Goal: Transaction & Acquisition: Purchase product/service

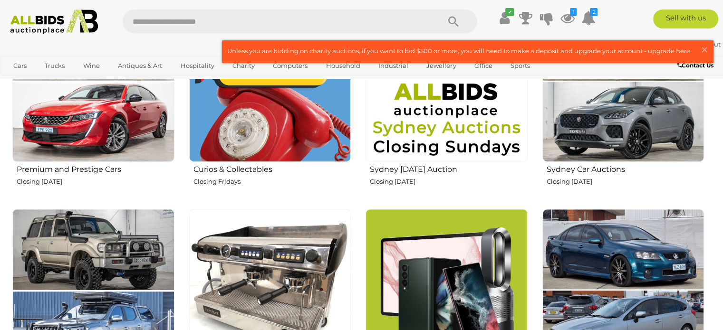
scroll to position [433, 0]
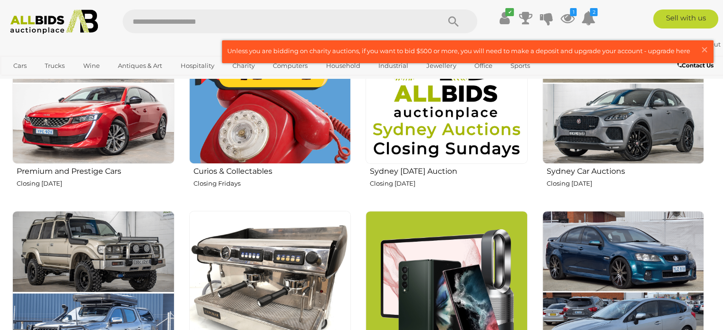
click at [285, 121] on img at bounding box center [270, 83] width 162 height 162
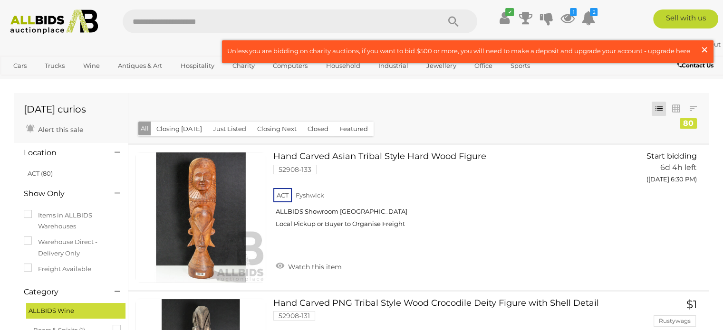
click at [704, 49] on span "×" at bounding box center [704, 49] width 9 height 19
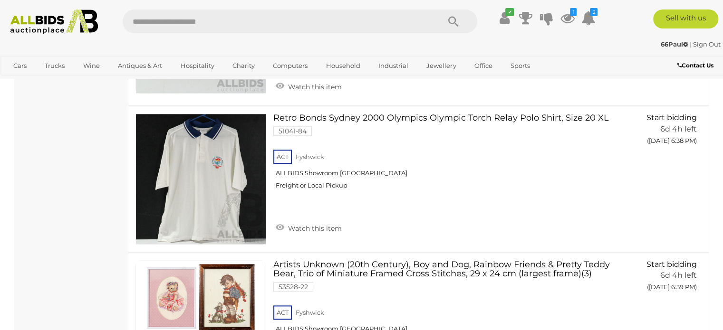
scroll to position [1076, 0]
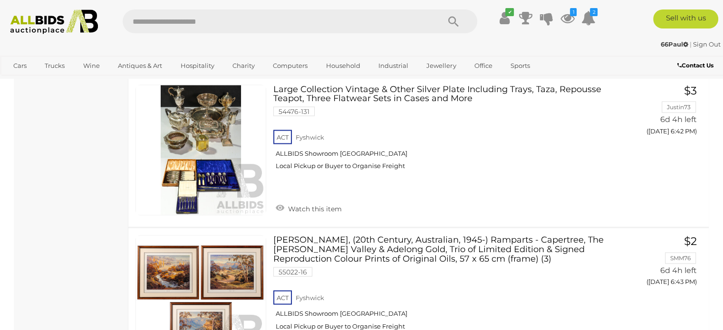
scroll to position [1666, 0]
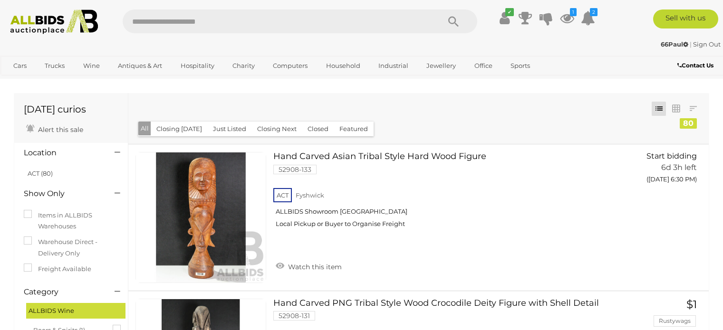
scroll to position [1666, 0]
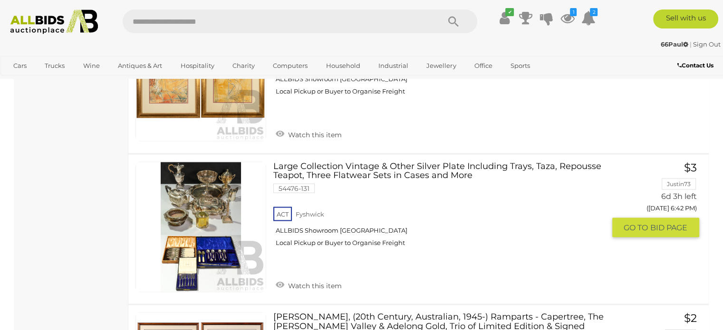
click at [222, 187] on link at bounding box center [200, 227] width 131 height 131
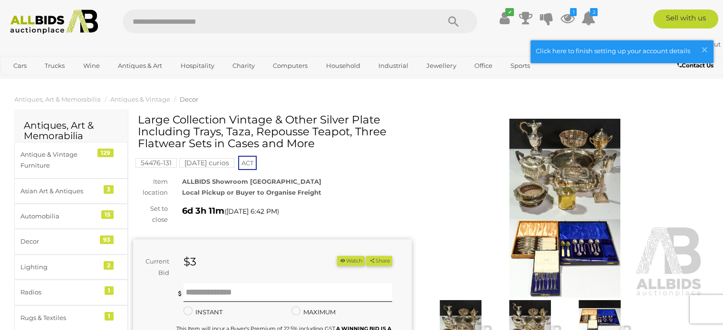
click at [546, 168] on img at bounding box center [565, 208] width 278 height 179
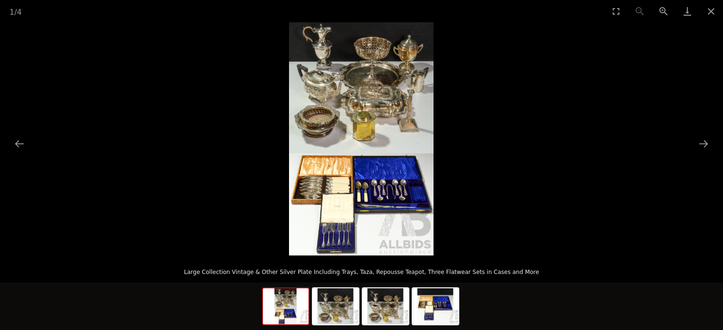
drag, startPoint x: 381, startPoint y: 161, endPoint x: 363, endPoint y: 139, distance: 28.6
click at [363, 139] on img at bounding box center [361, 138] width 144 height 233
click at [333, 309] on img at bounding box center [336, 306] width 46 height 36
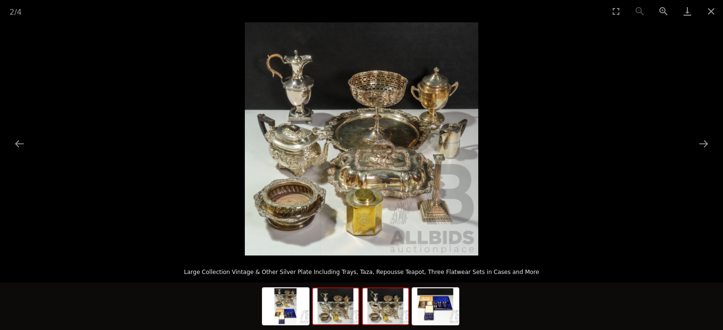
click at [391, 309] on img at bounding box center [385, 306] width 46 height 36
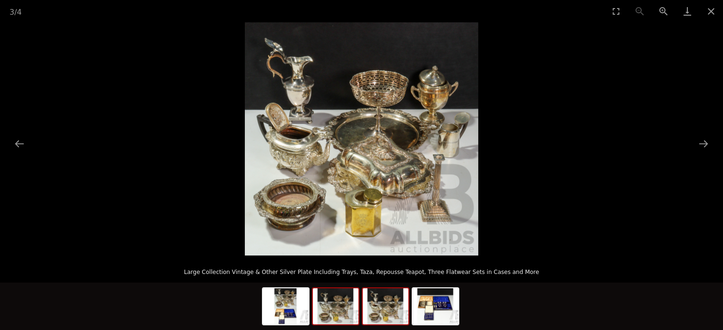
click at [334, 321] on img at bounding box center [336, 306] width 46 height 36
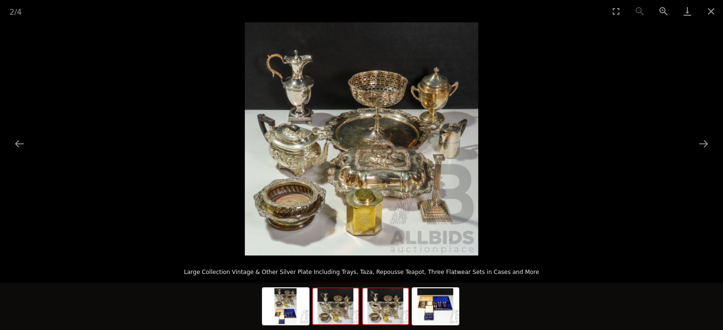
click at [386, 309] on img at bounding box center [385, 306] width 46 height 36
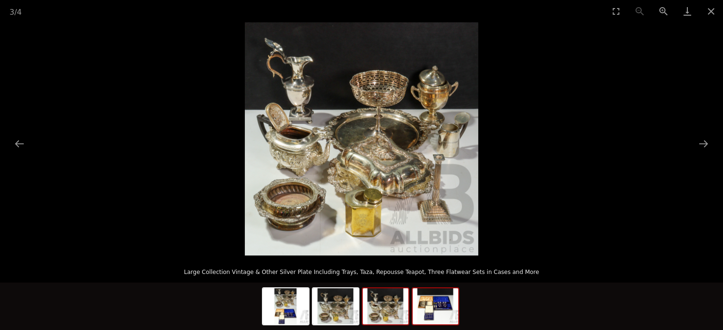
click at [433, 304] on img at bounding box center [435, 306] width 46 height 36
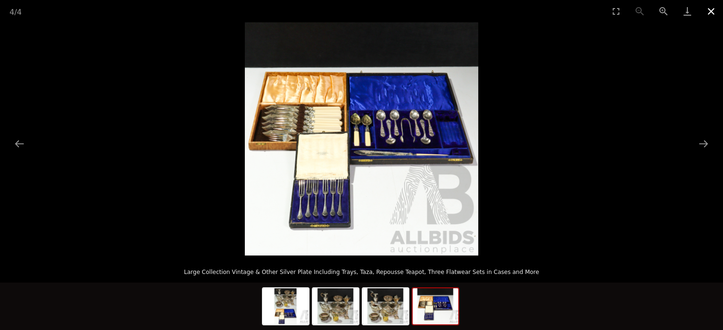
click at [711, 13] on button "Close gallery" at bounding box center [711, 11] width 24 height 22
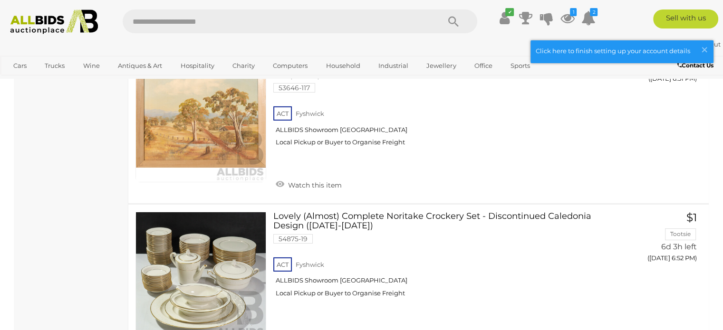
scroll to position [3152, 0]
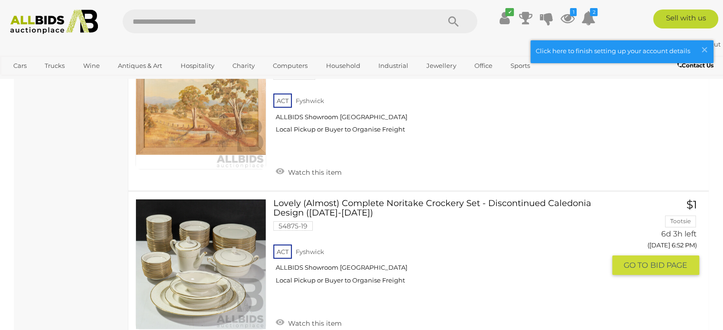
click at [232, 250] on link at bounding box center [200, 264] width 131 height 131
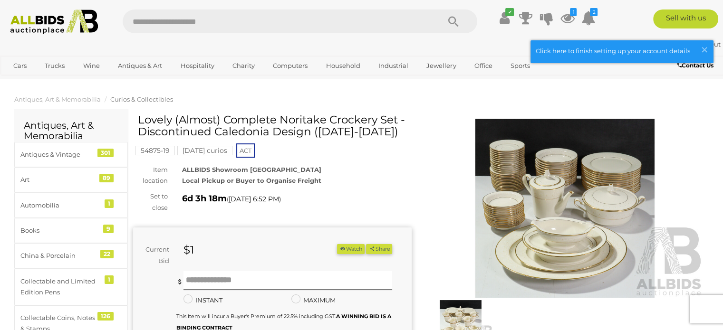
click at [532, 228] on img at bounding box center [565, 208] width 278 height 179
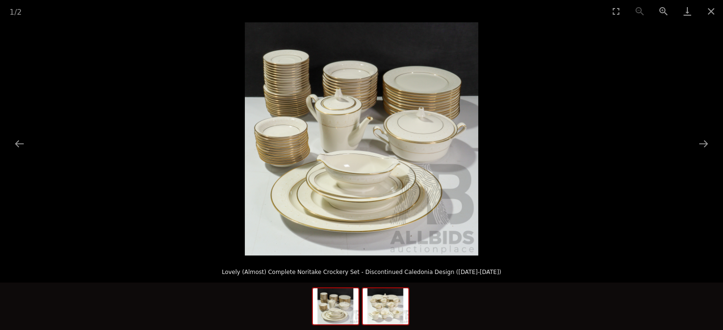
click at [385, 307] on img at bounding box center [385, 306] width 46 height 36
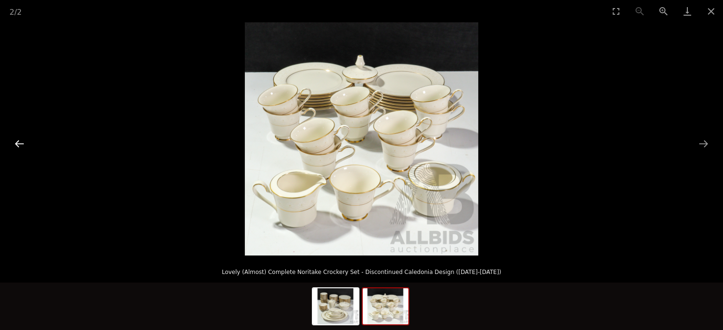
click at [22, 144] on button "Previous slide" at bounding box center [20, 143] width 20 height 19
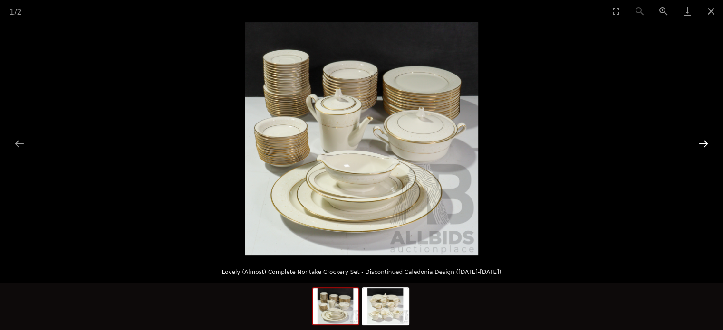
click at [699, 145] on button "Next slide" at bounding box center [703, 143] width 20 height 19
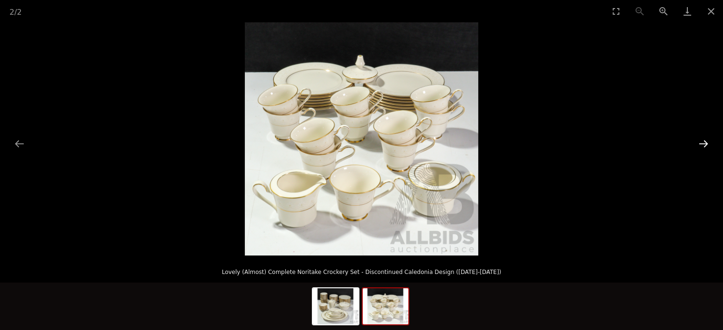
click at [699, 145] on button "Next slide" at bounding box center [703, 143] width 20 height 19
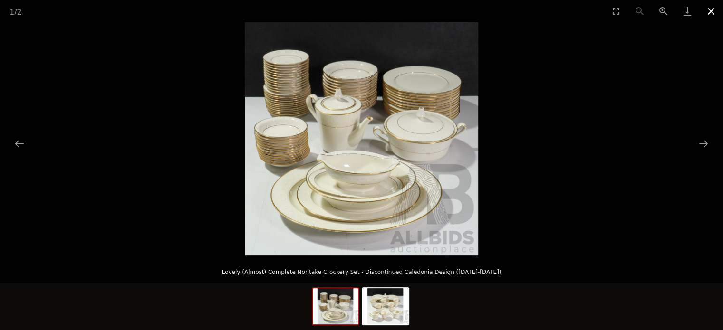
click at [713, 12] on button "Close gallery" at bounding box center [711, 11] width 24 height 22
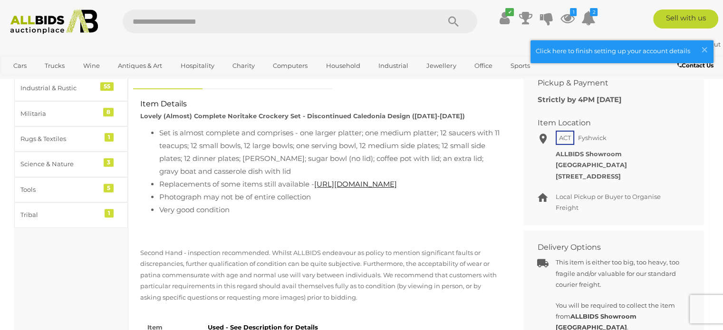
scroll to position [399, 0]
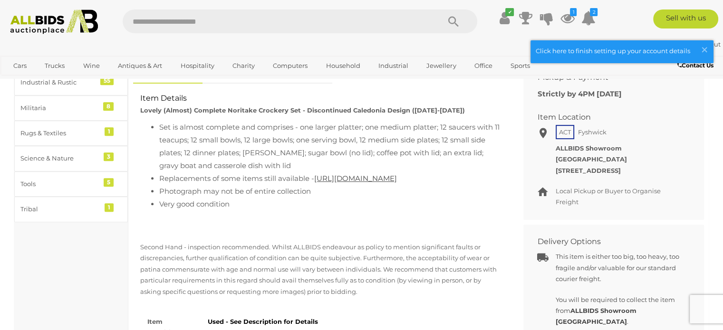
click at [363, 183] on link "[URL][DOMAIN_NAME]" at bounding box center [355, 178] width 83 height 9
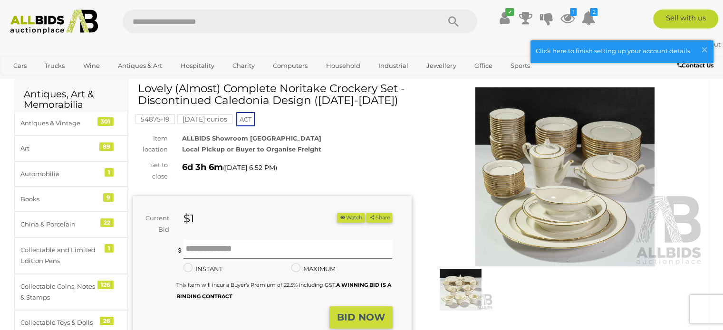
scroll to position [0, 0]
